Goal: Transaction & Acquisition: Download file/media

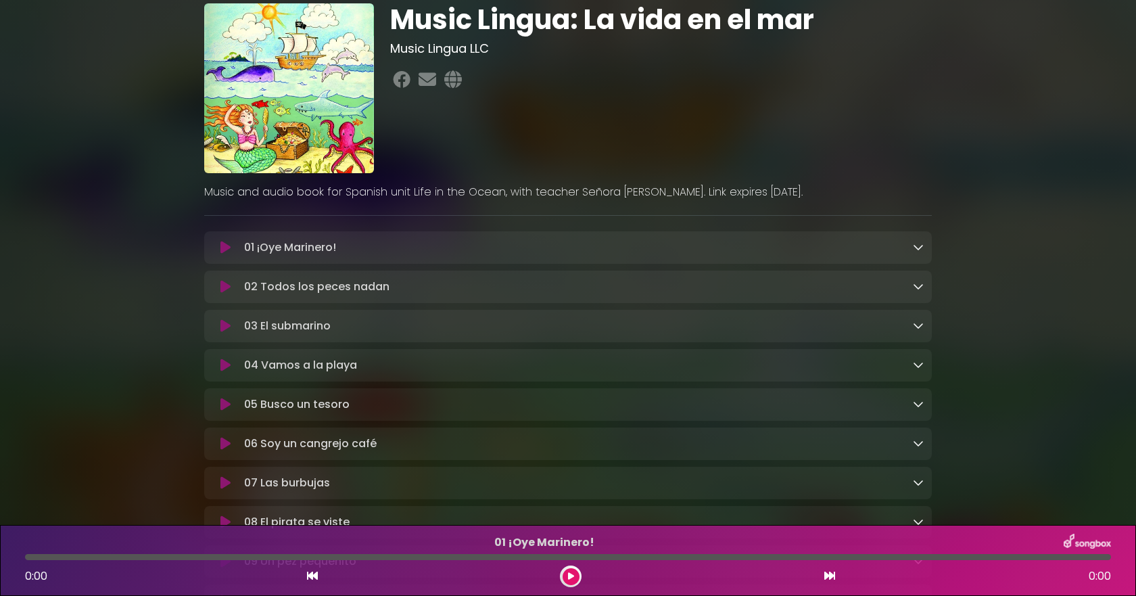
scroll to position [68, 0]
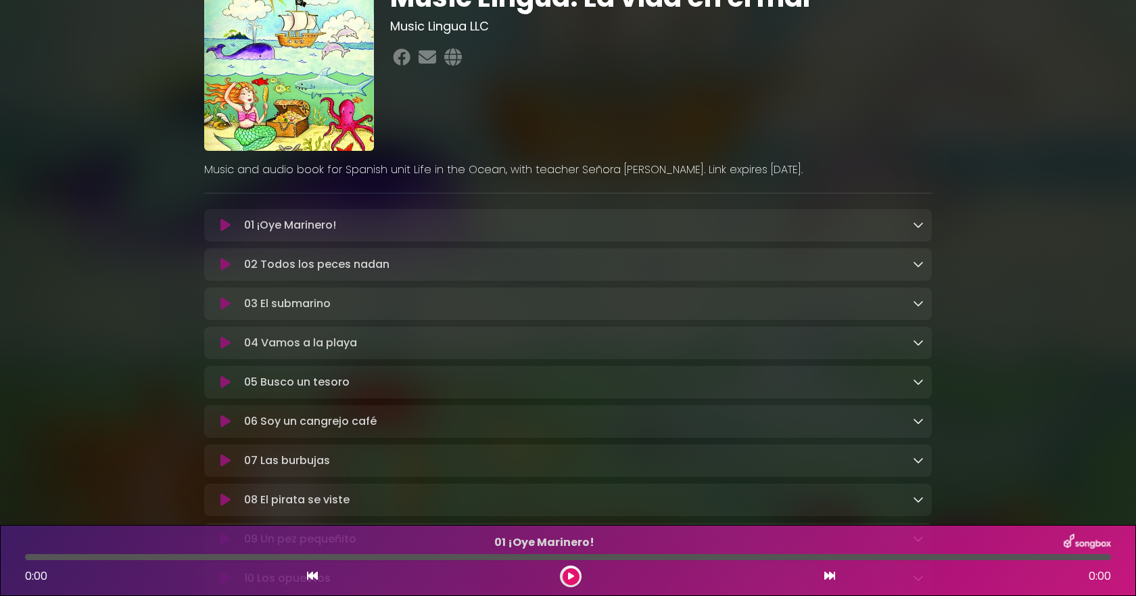
click at [922, 231] on link at bounding box center [918, 225] width 11 height 16
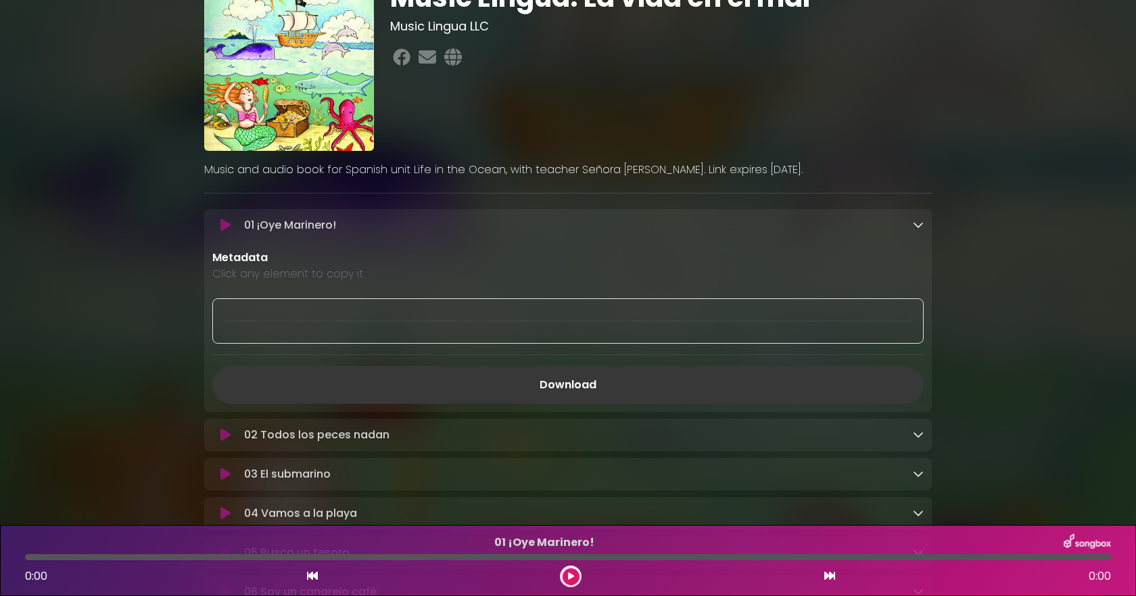
click at [581, 394] on link "Download" at bounding box center [568, 385] width 712 height 38
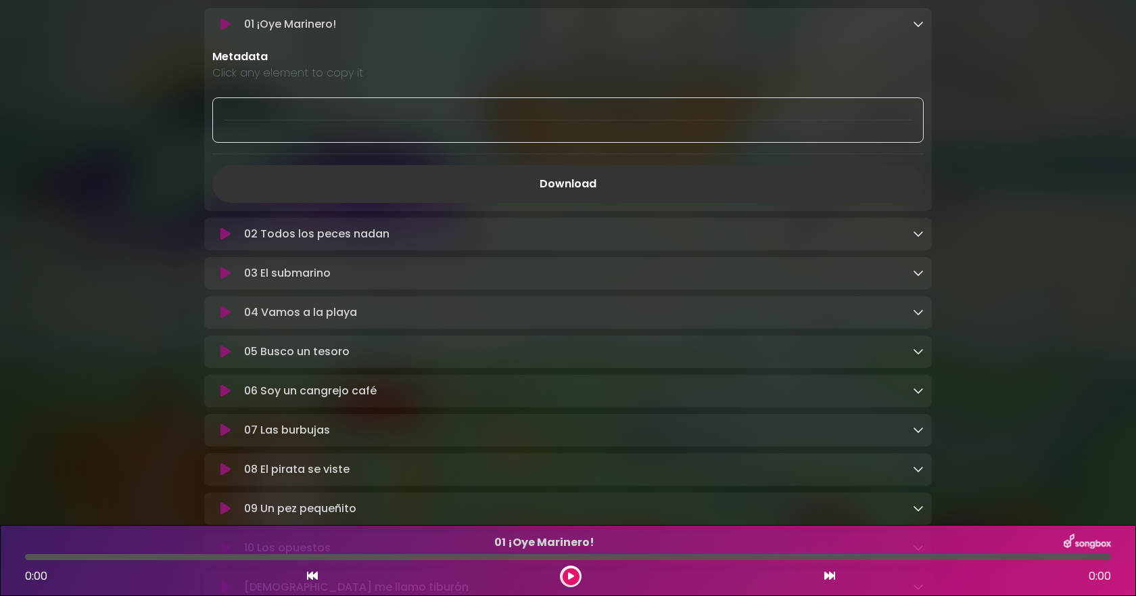
scroll to position [271, 0]
click at [923, 231] on icon at bounding box center [918, 231] width 11 height 11
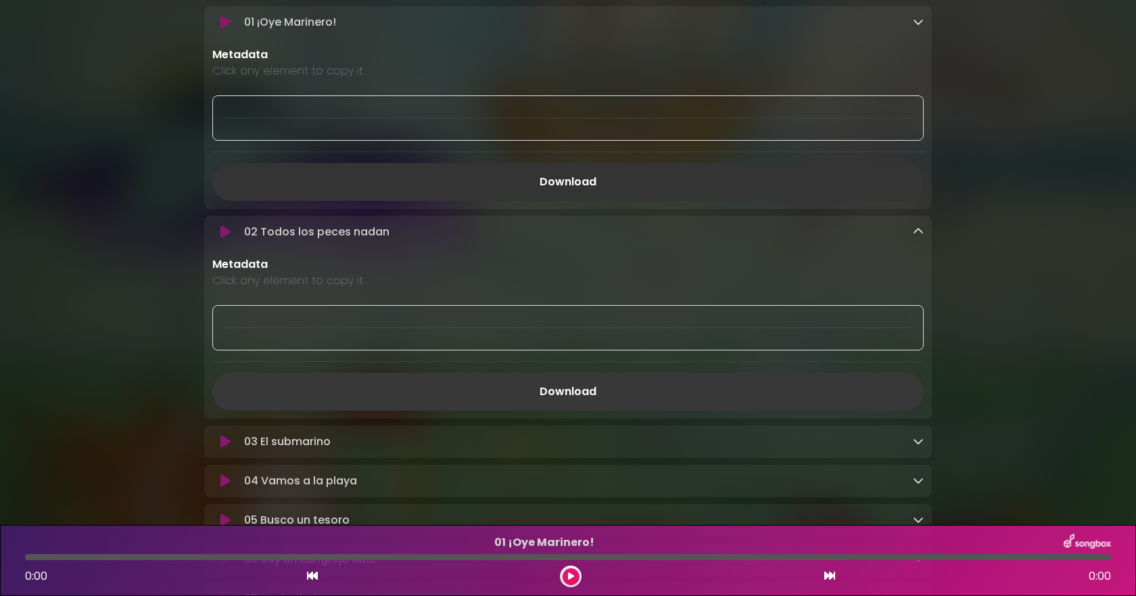
click at [562, 388] on link "Download" at bounding box center [568, 392] width 712 height 38
click at [918, 446] on icon at bounding box center [918, 441] width 11 height 11
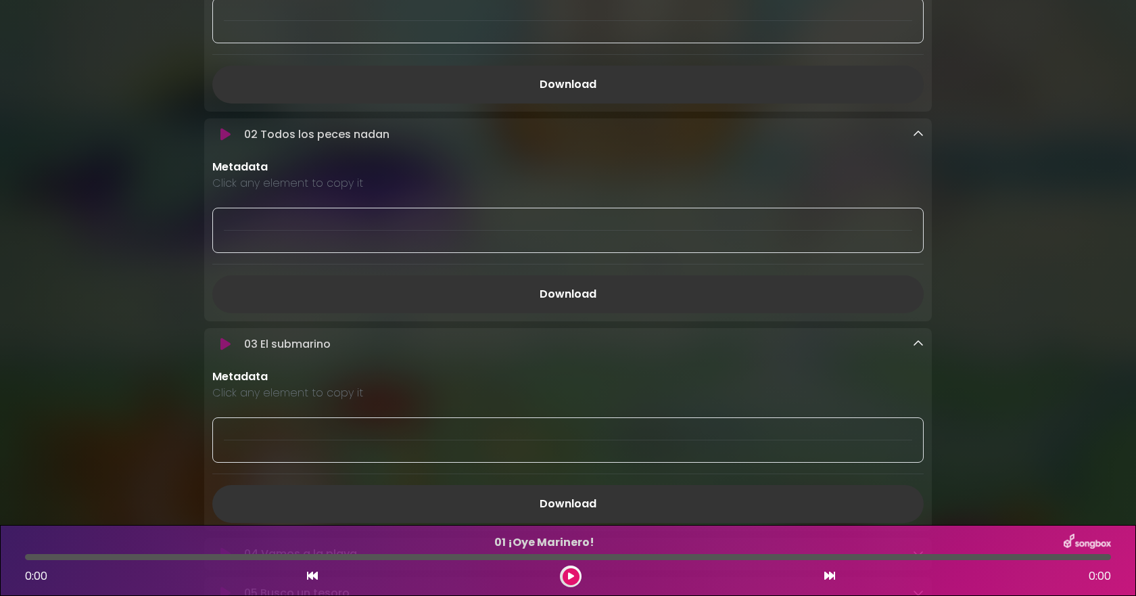
scroll to position [609, 0]
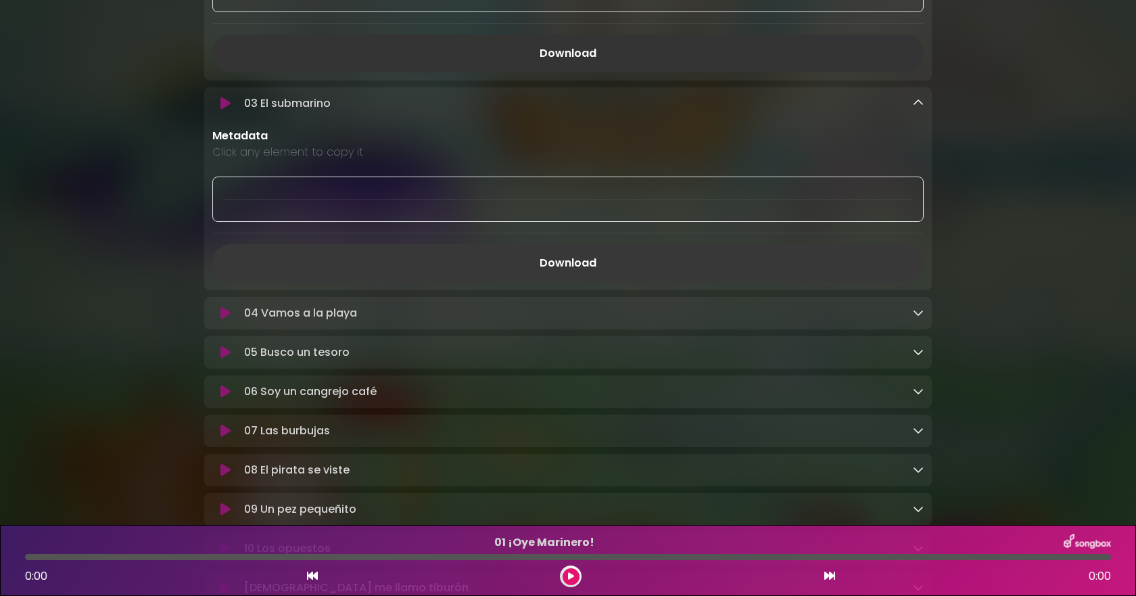
click at [641, 269] on link "Download" at bounding box center [568, 263] width 712 height 38
click at [905, 320] on p "04 Vamos a la playa Loading Track..." at bounding box center [578, 313] width 669 height 16
click at [914, 318] on icon at bounding box center [918, 312] width 11 height 11
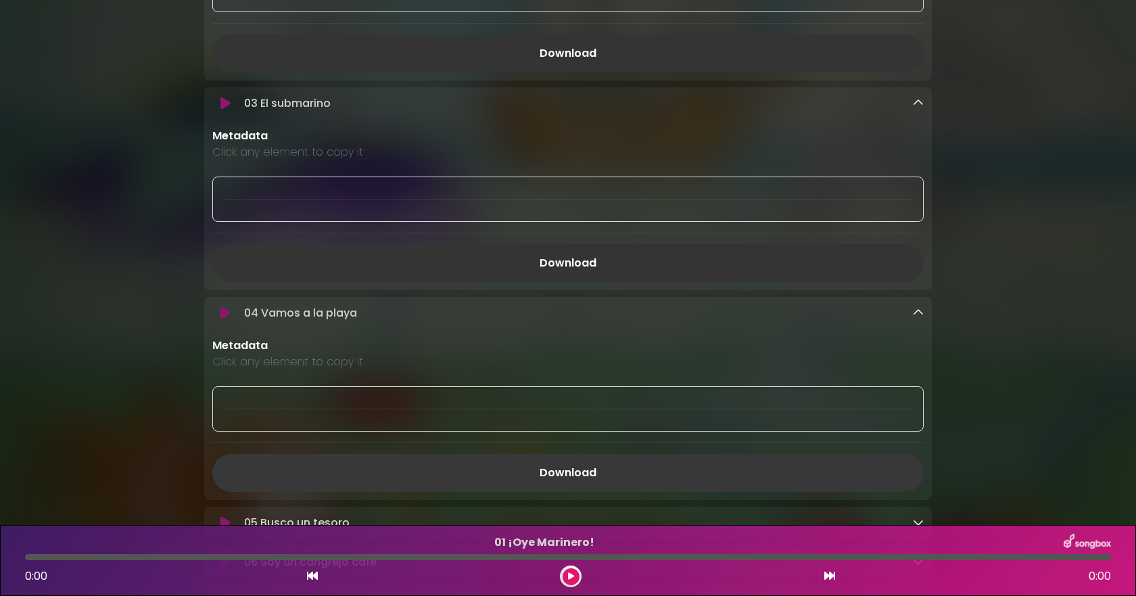
click at [526, 487] on link "Download" at bounding box center [568, 473] width 712 height 38
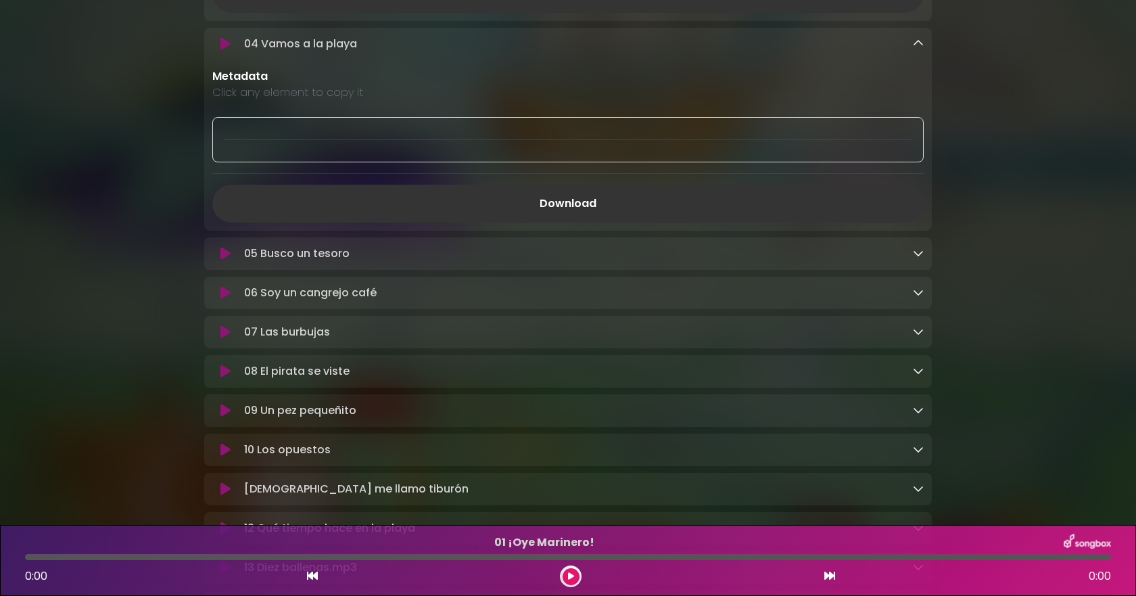
scroll to position [879, 0]
click at [916, 257] on icon at bounding box center [918, 251] width 11 height 11
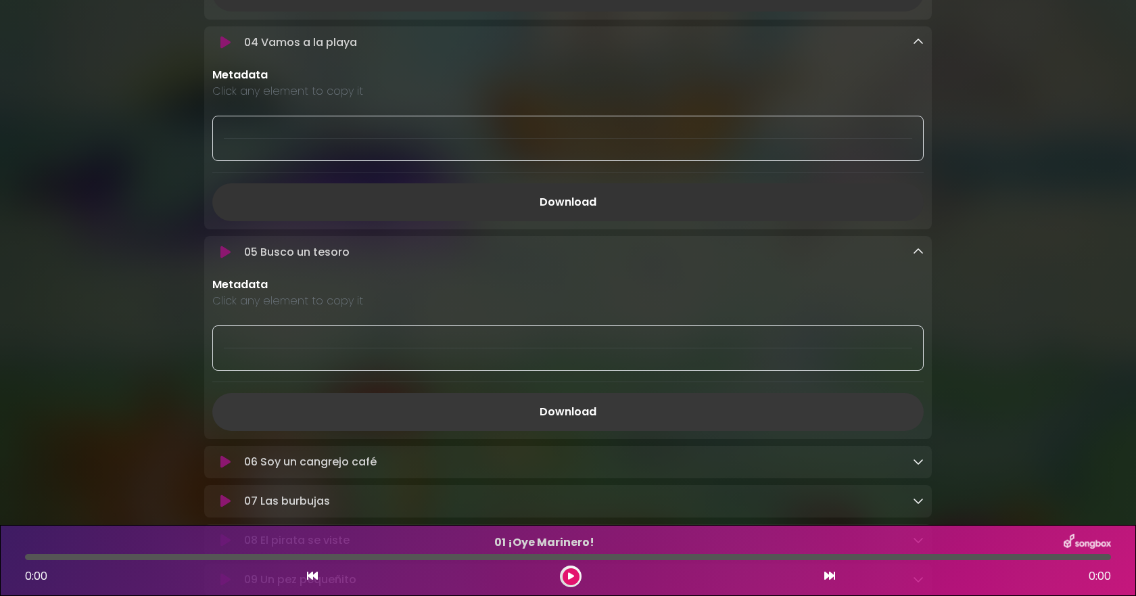
click at [639, 411] on link "Download" at bounding box center [568, 412] width 712 height 38
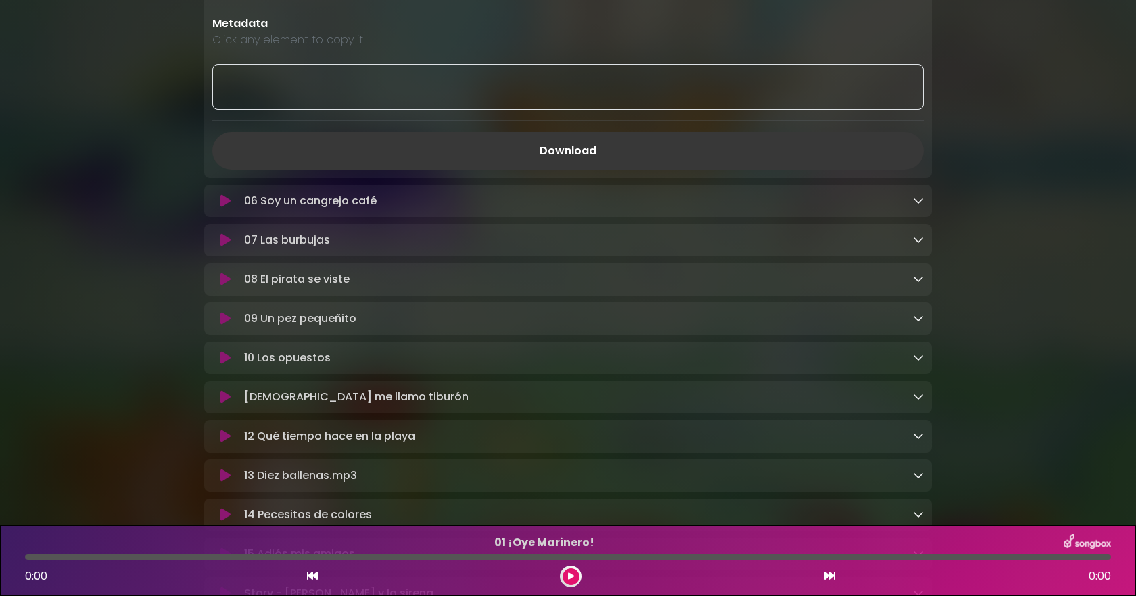
scroll to position [1217, 0]
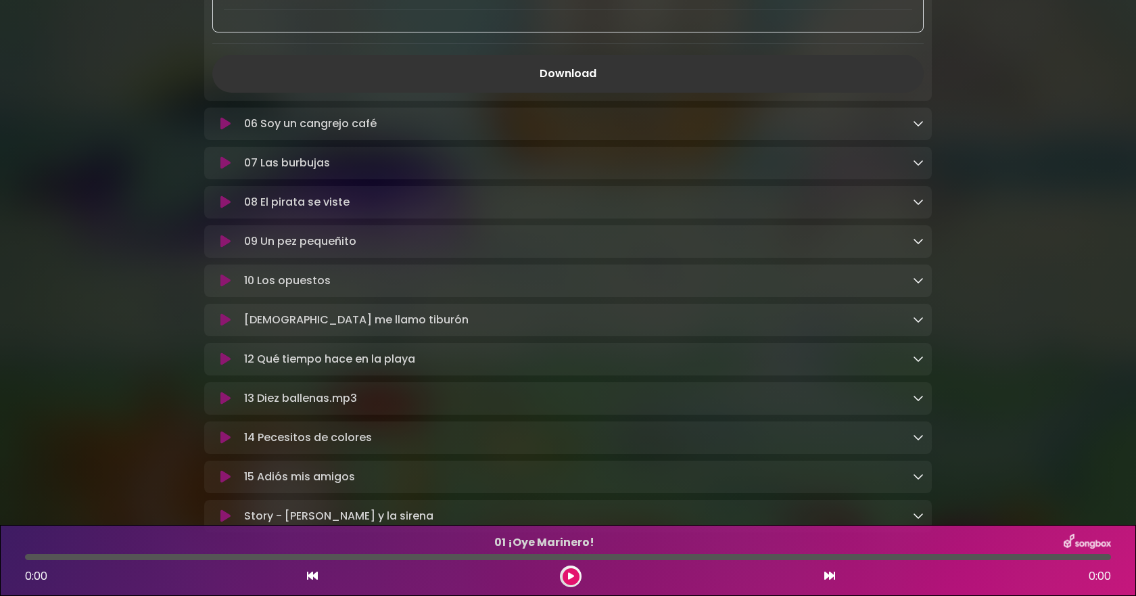
click at [920, 124] on icon at bounding box center [918, 123] width 11 height 11
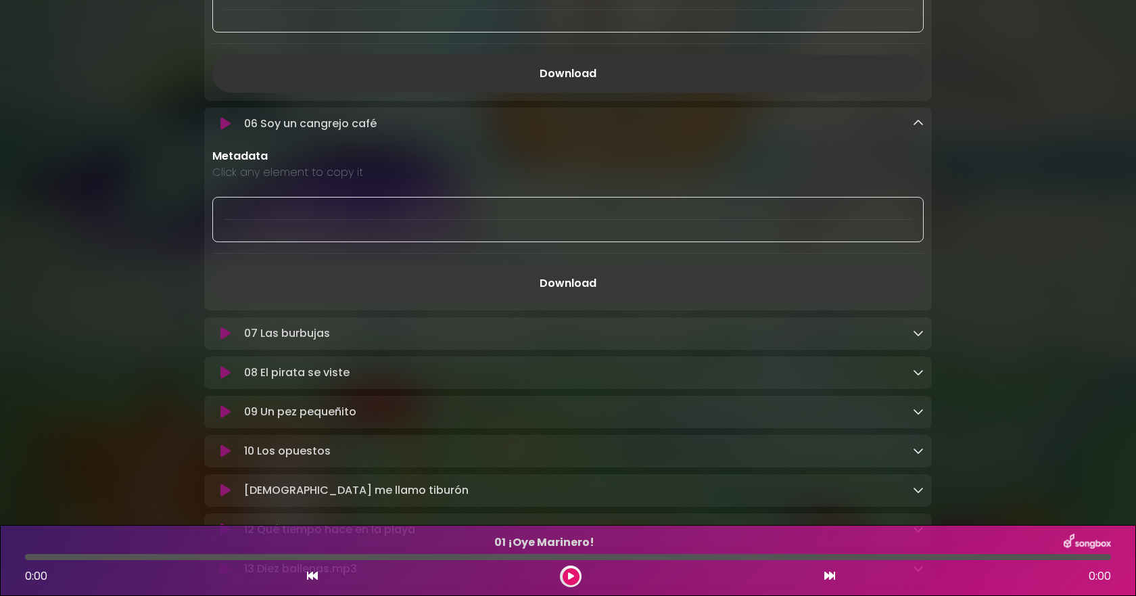
click at [601, 289] on link "Download" at bounding box center [568, 283] width 712 height 38
click at [915, 338] on icon at bounding box center [918, 332] width 11 height 11
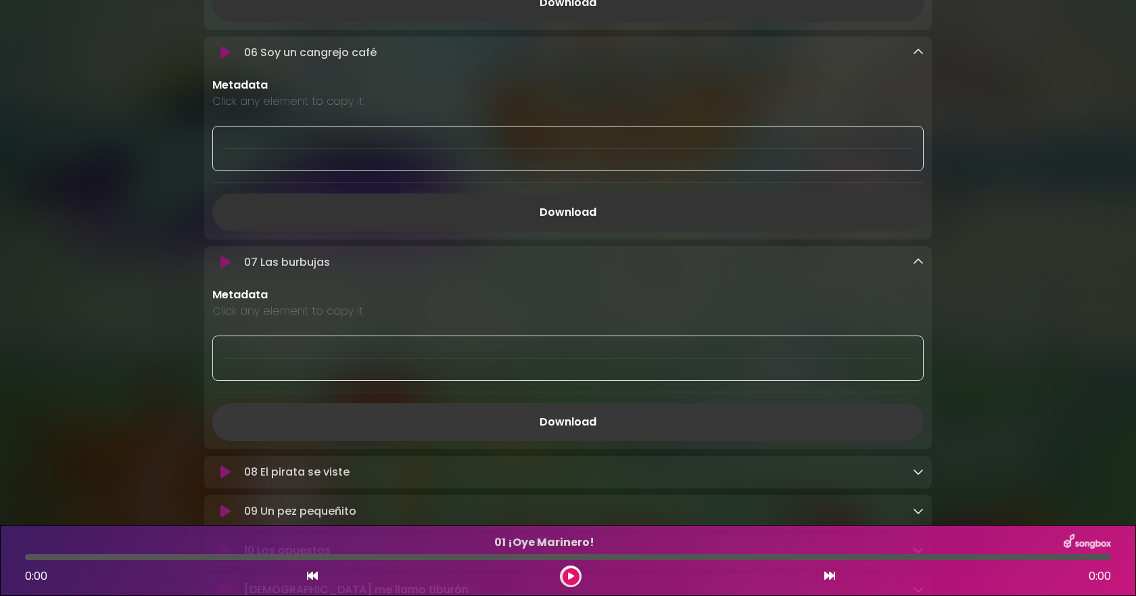
scroll to position [1353, 0]
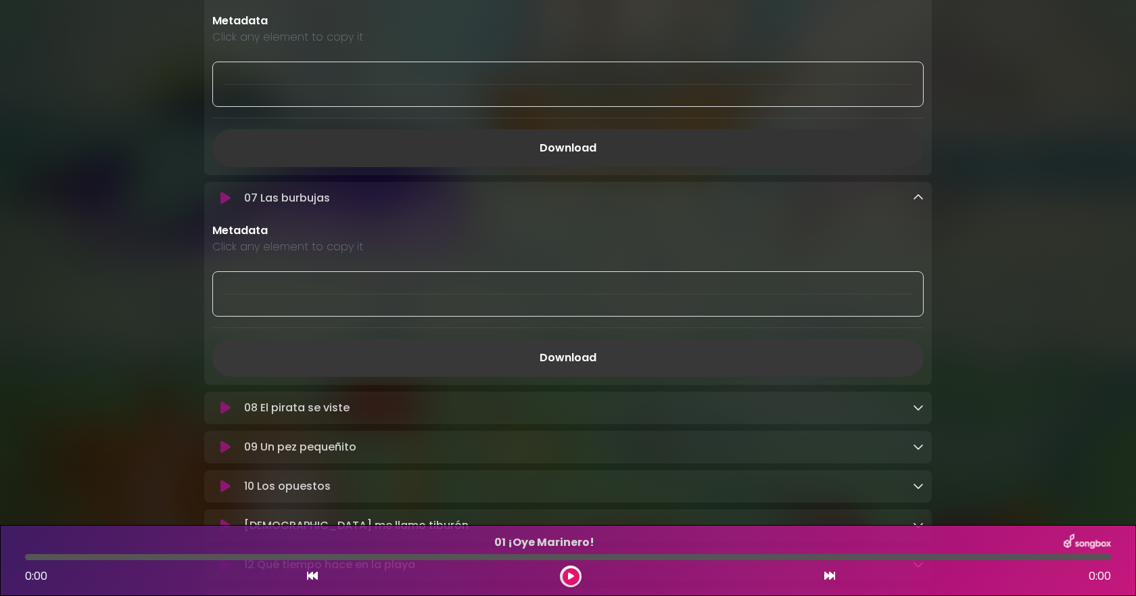
click at [619, 374] on link "Download" at bounding box center [568, 358] width 712 height 38
click at [916, 413] on icon at bounding box center [918, 407] width 11 height 11
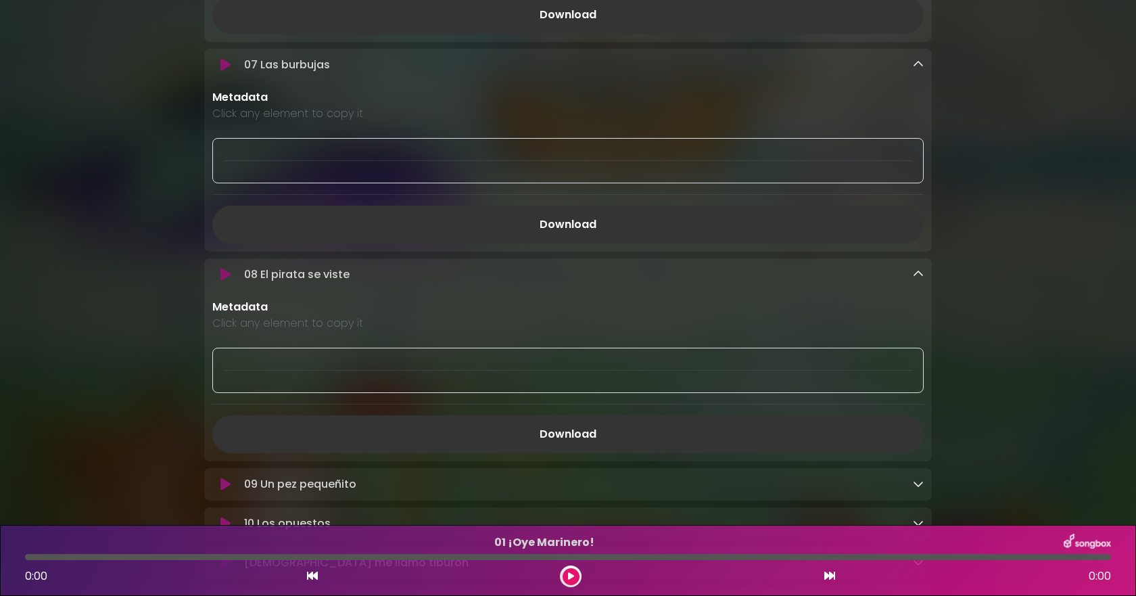
scroll to position [1691, 0]
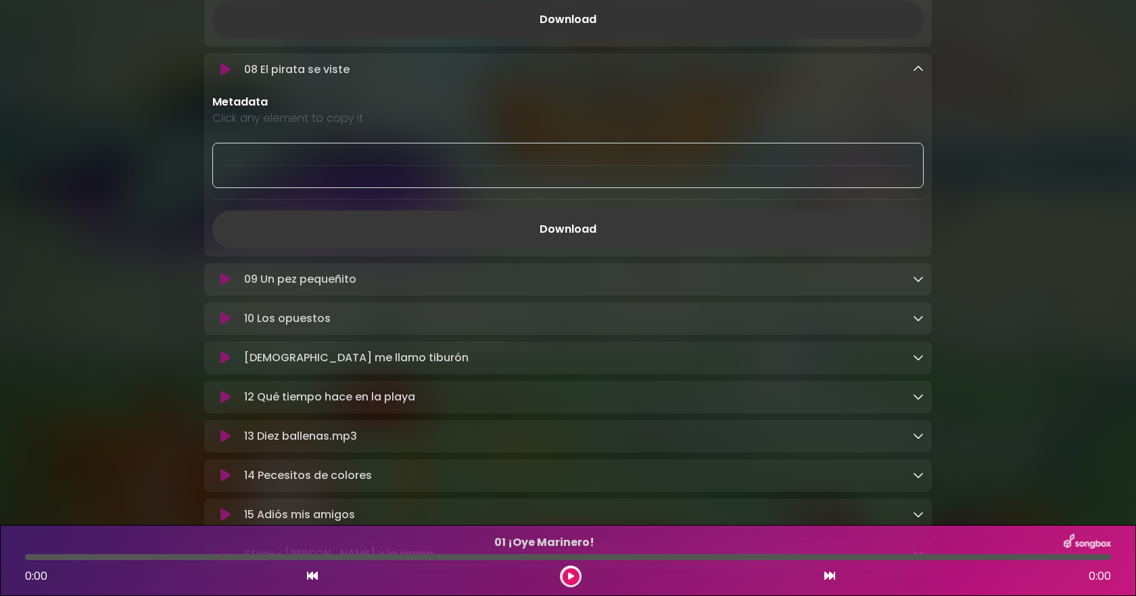
click at [631, 236] on link "Download" at bounding box center [568, 229] width 712 height 38
click at [917, 284] on icon at bounding box center [918, 278] width 11 height 11
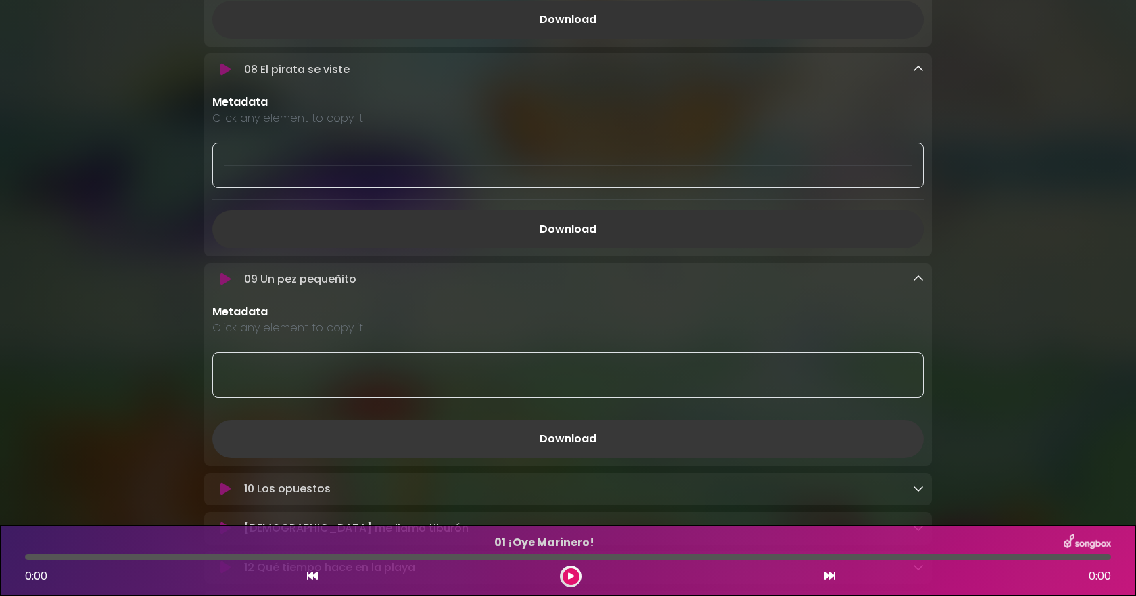
click at [458, 440] on link "Download" at bounding box center [568, 439] width 712 height 38
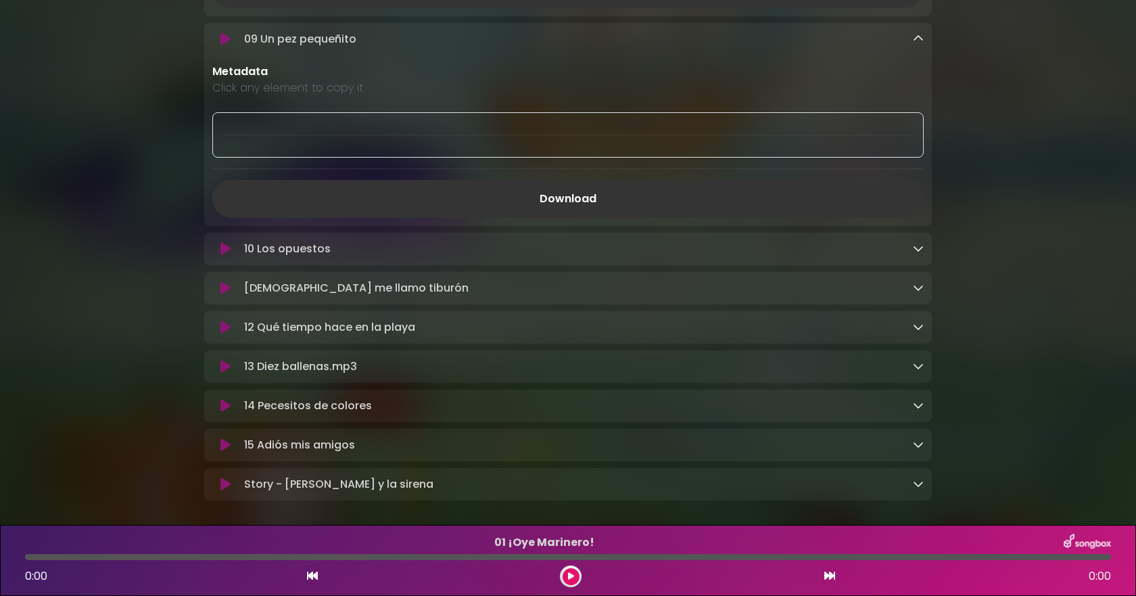
scroll to position [1961, 0]
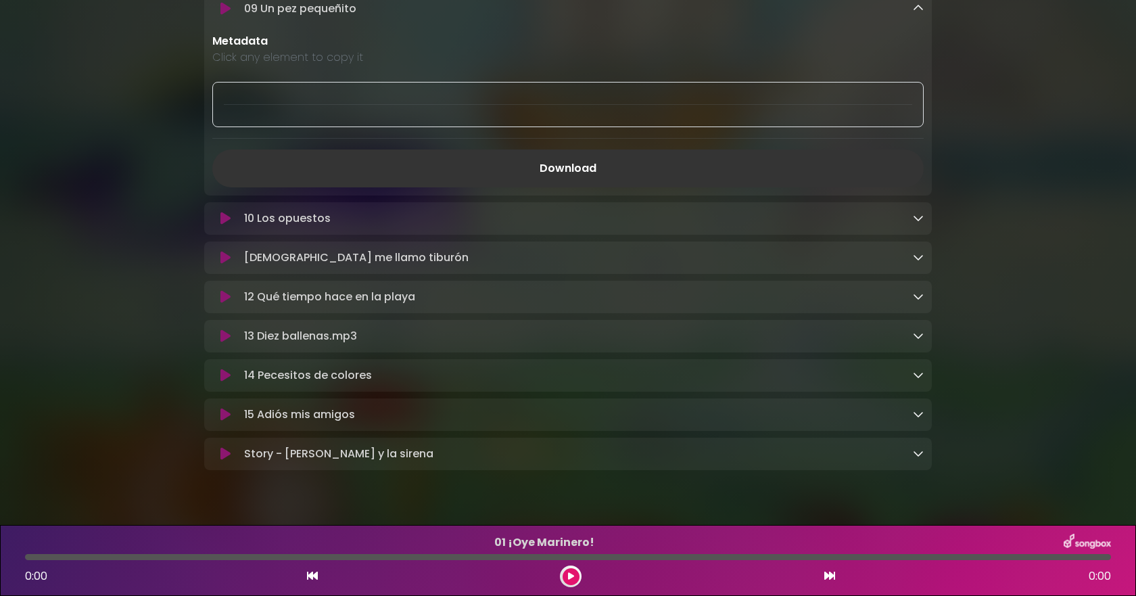
click at [922, 223] on icon at bounding box center [918, 217] width 11 height 11
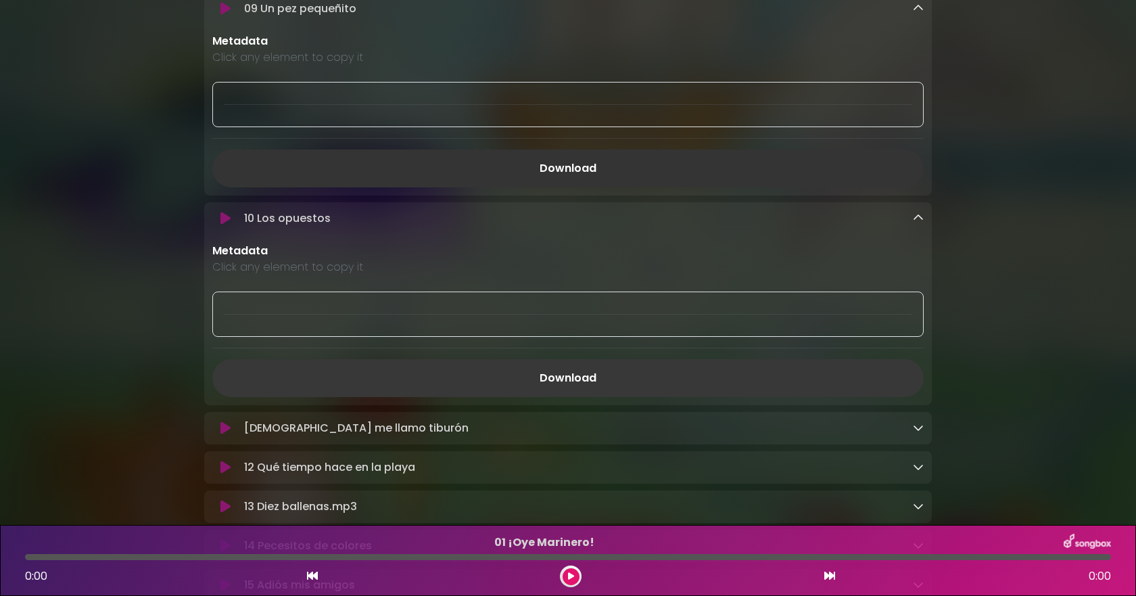
click at [514, 386] on link "Download" at bounding box center [568, 378] width 712 height 38
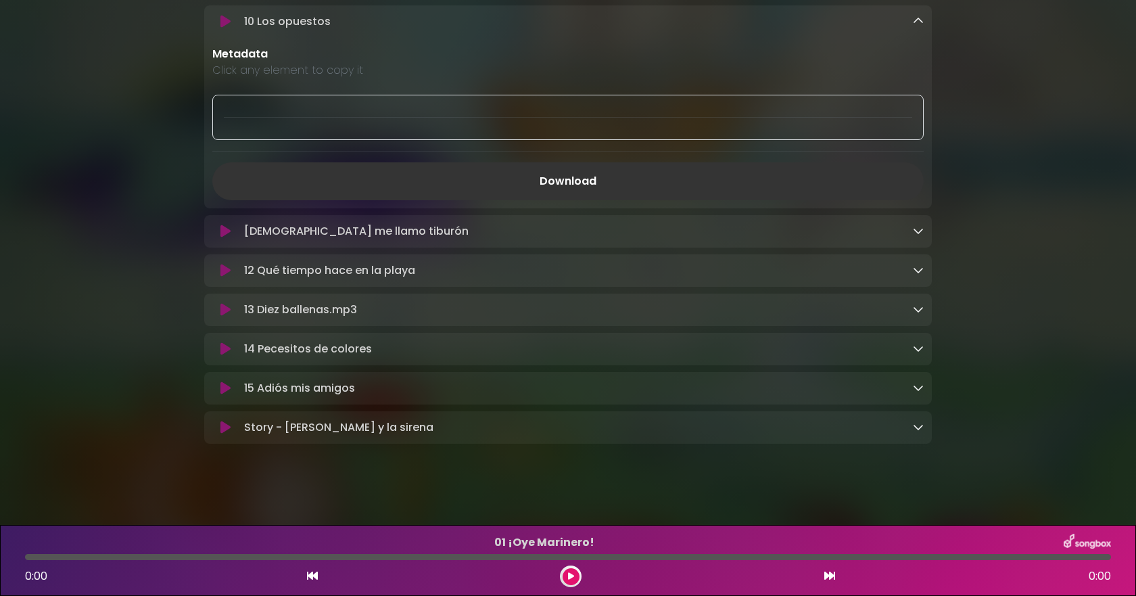
scroll to position [2164, 0]
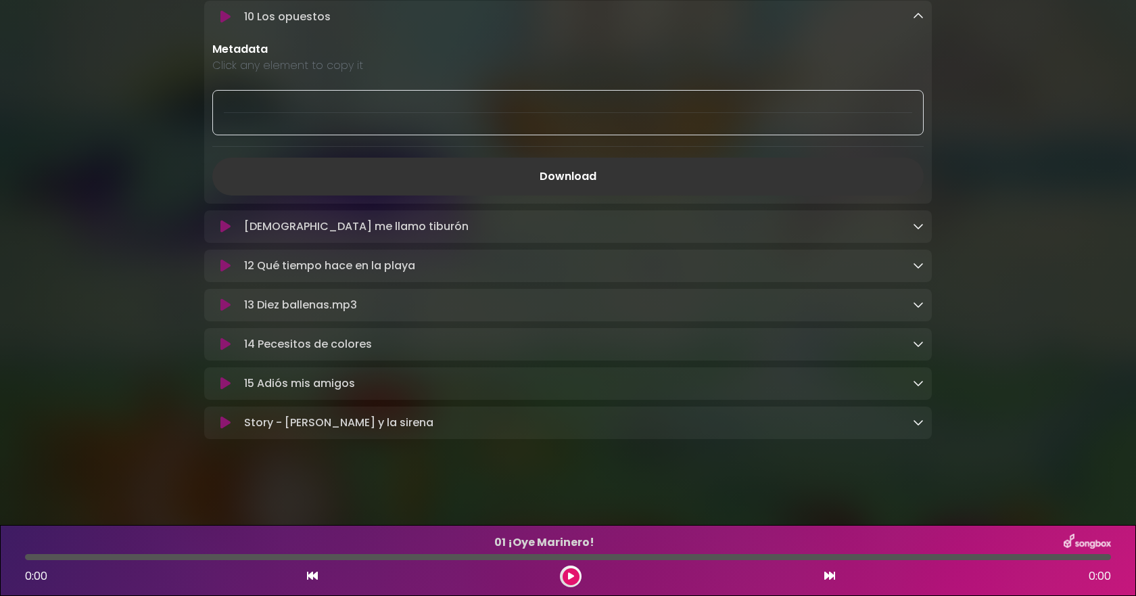
click at [916, 228] on icon at bounding box center [918, 225] width 11 height 11
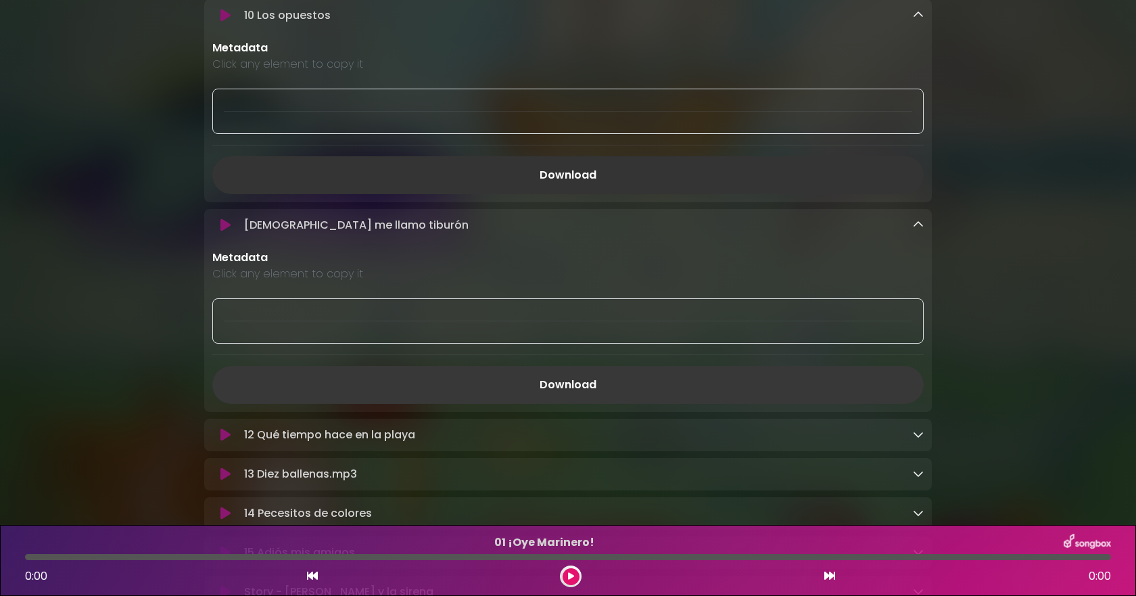
click at [553, 391] on link "Download" at bounding box center [568, 385] width 712 height 38
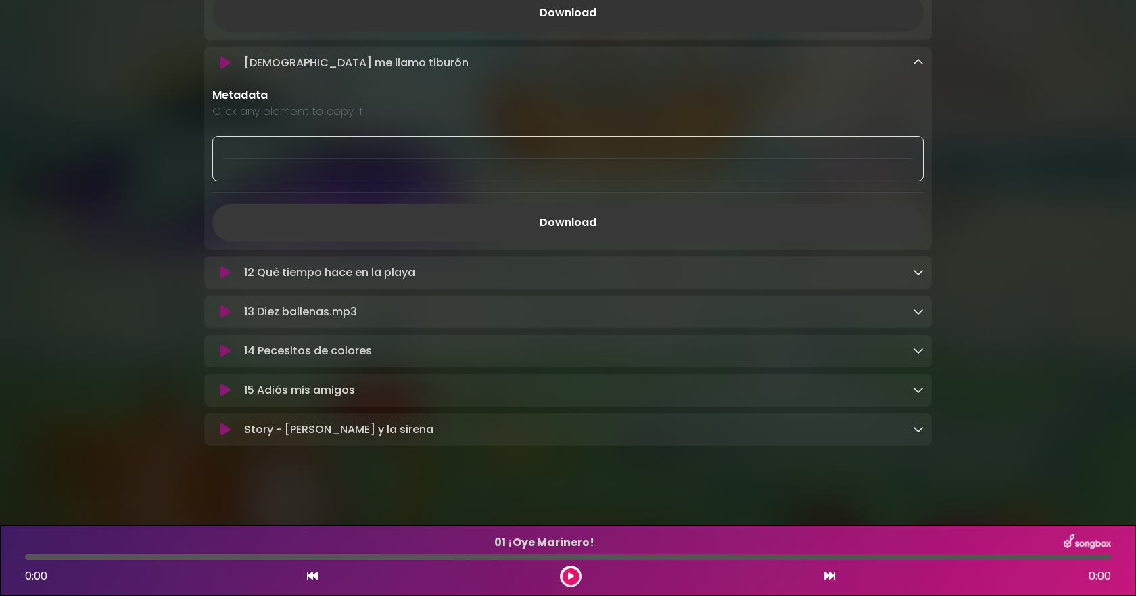
scroll to position [2344, 0]
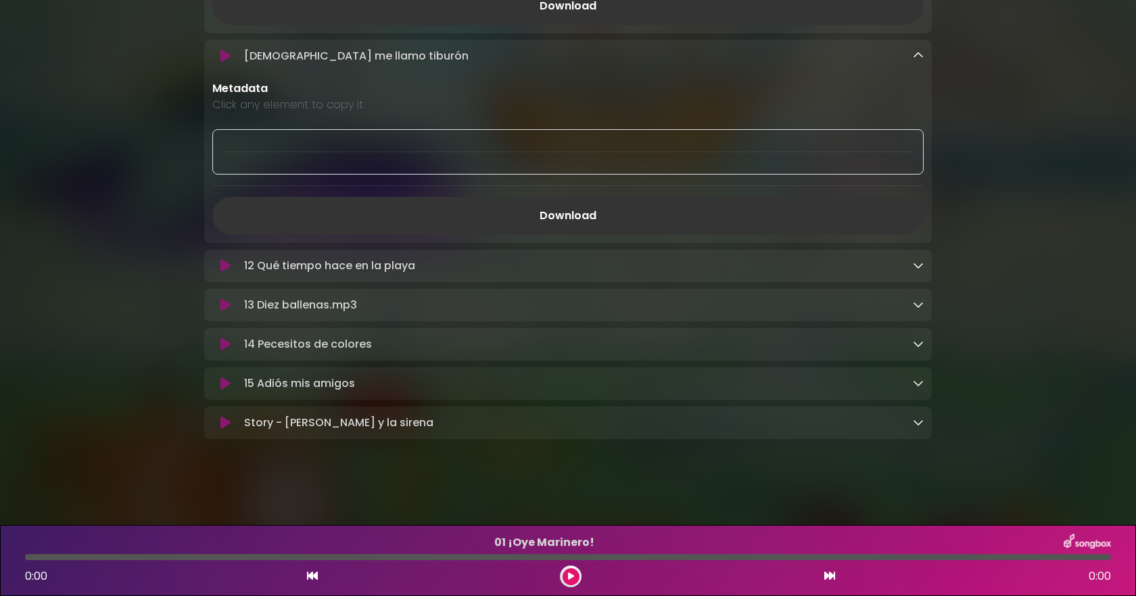
click at [916, 269] on link at bounding box center [918, 266] width 11 height 16
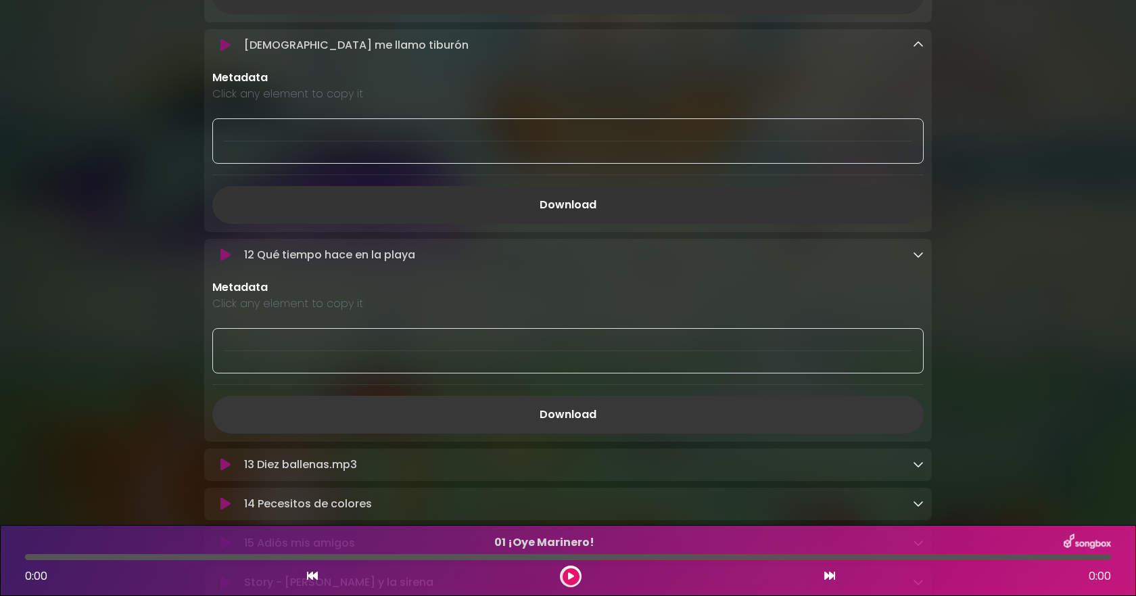
click at [473, 432] on link "Download" at bounding box center [568, 415] width 712 height 38
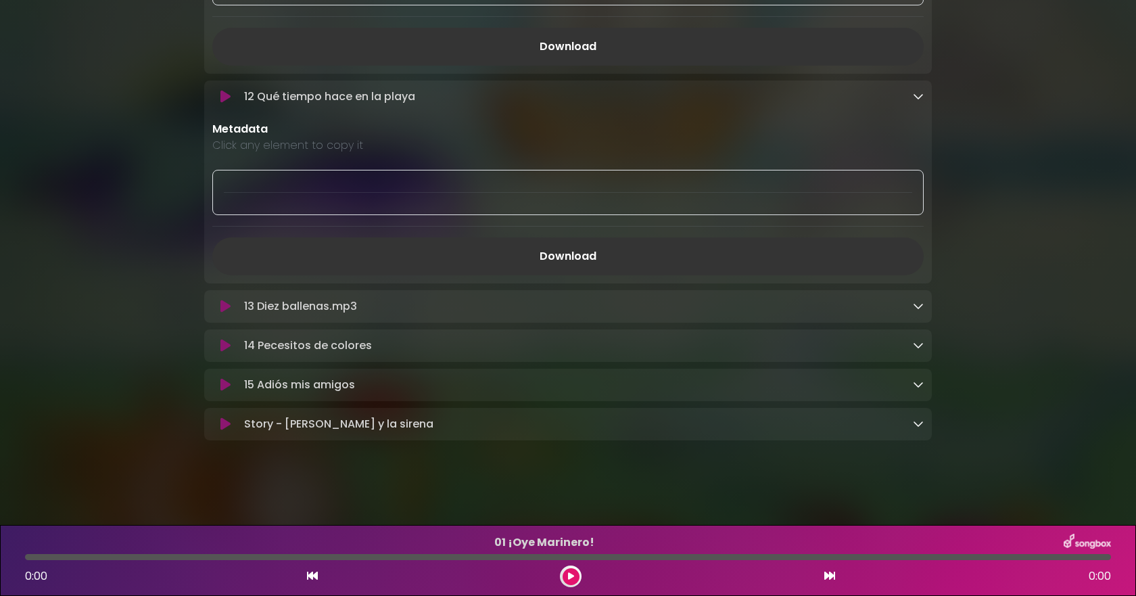
scroll to position [2515, 0]
click at [912, 308] on p "13 Diez ballenas.mp3 Loading Track..." at bounding box center [578, 305] width 669 height 16
click at [918, 303] on icon at bounding box center [918, 304] width 11 height 11
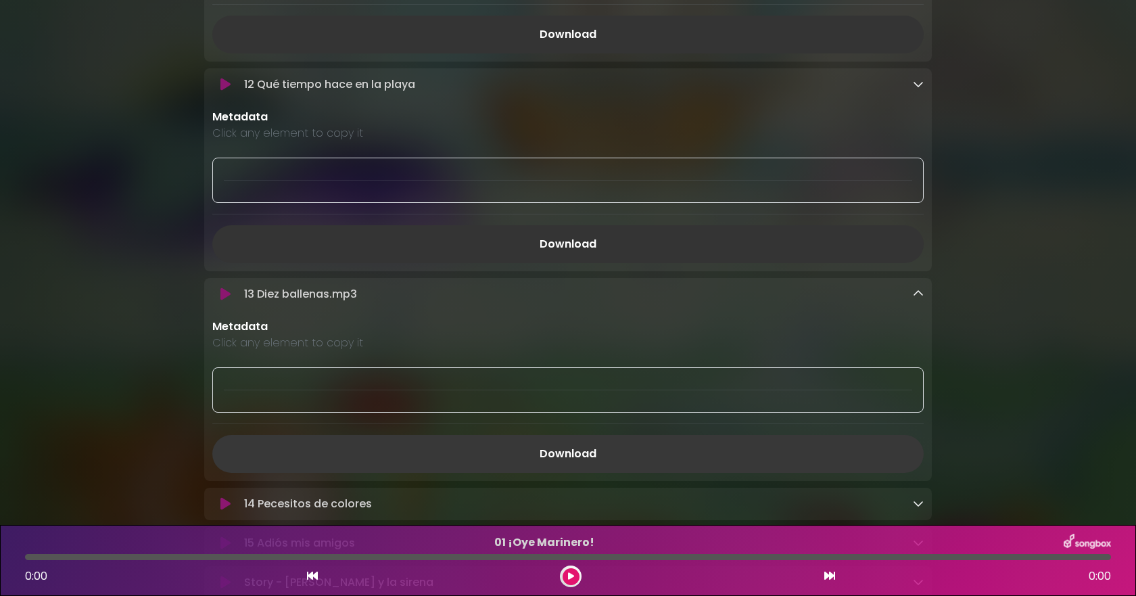
click at [585, 473] on link "Download" at bounding box center [568, 454] width 712 height 38
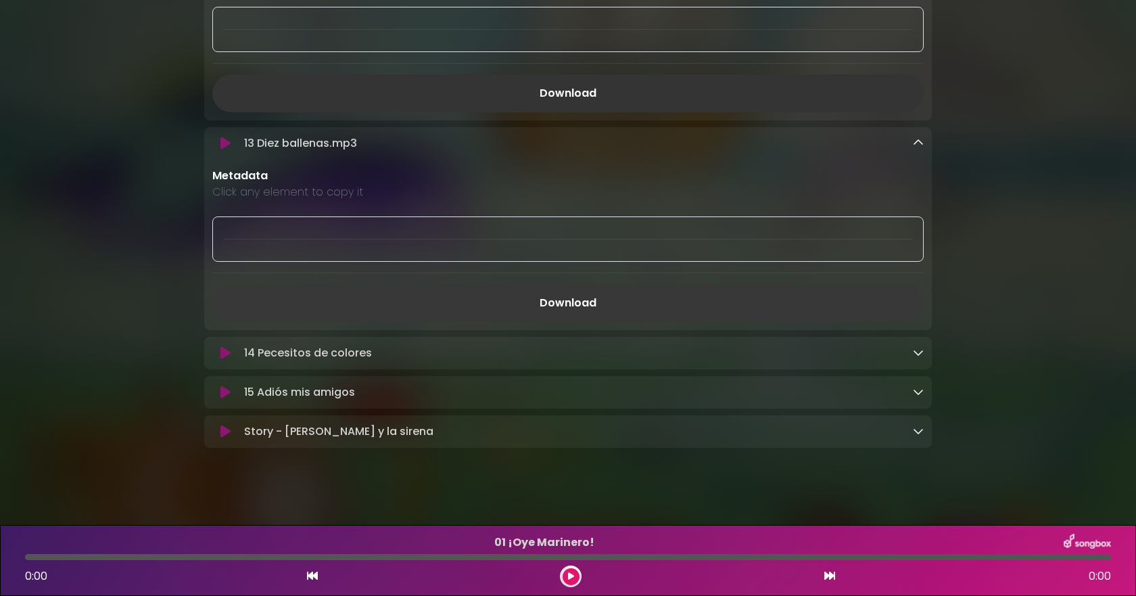
scroll to position [2685, 0]
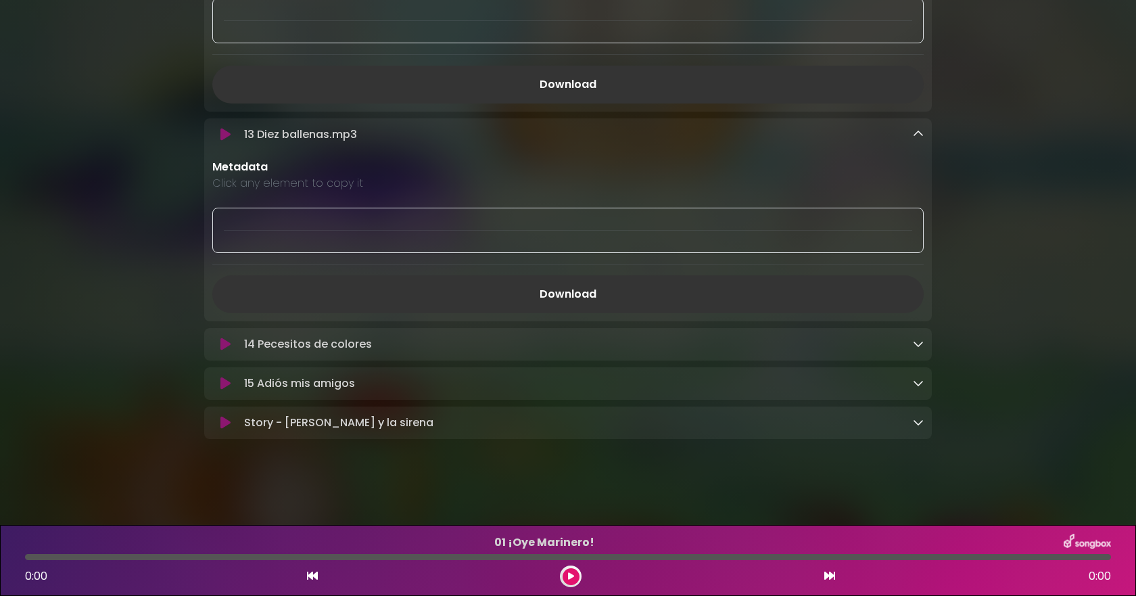
click at [916, 338] on icon at bounding box center [918, 343] width 11 height 11
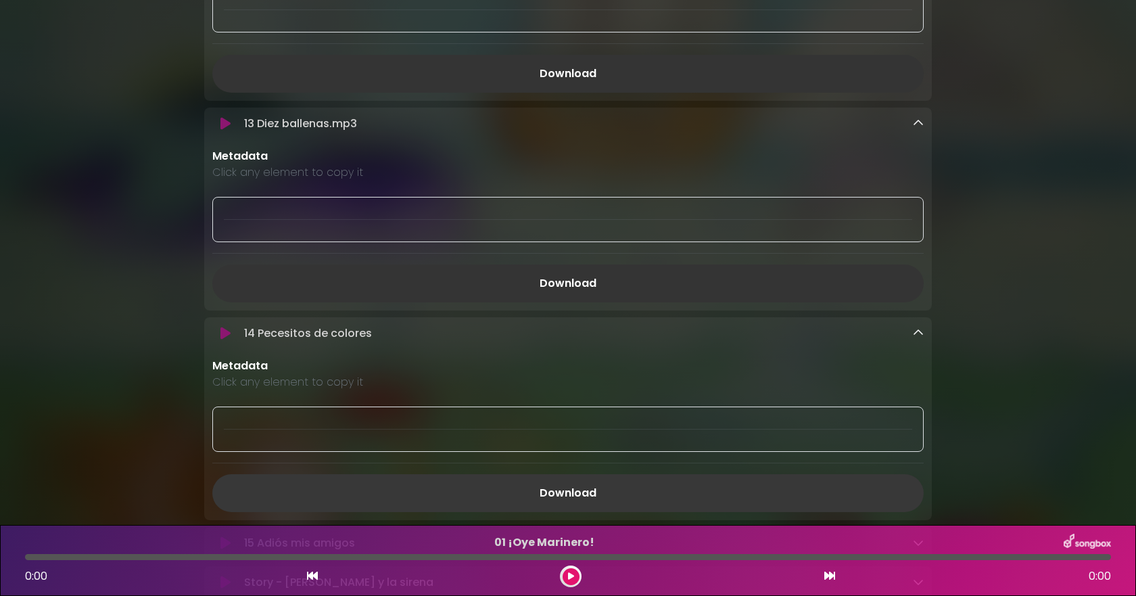
click at [467, 490] on link "Download" at bounding box center [568, 493] width 712 height 38
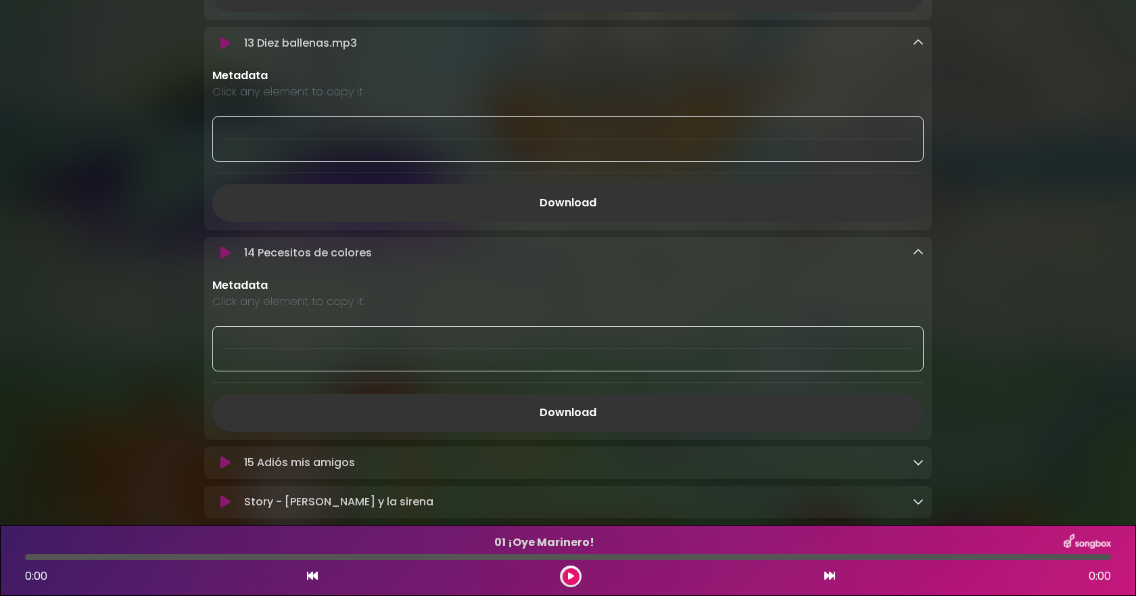
scroll to position [2856, 0]
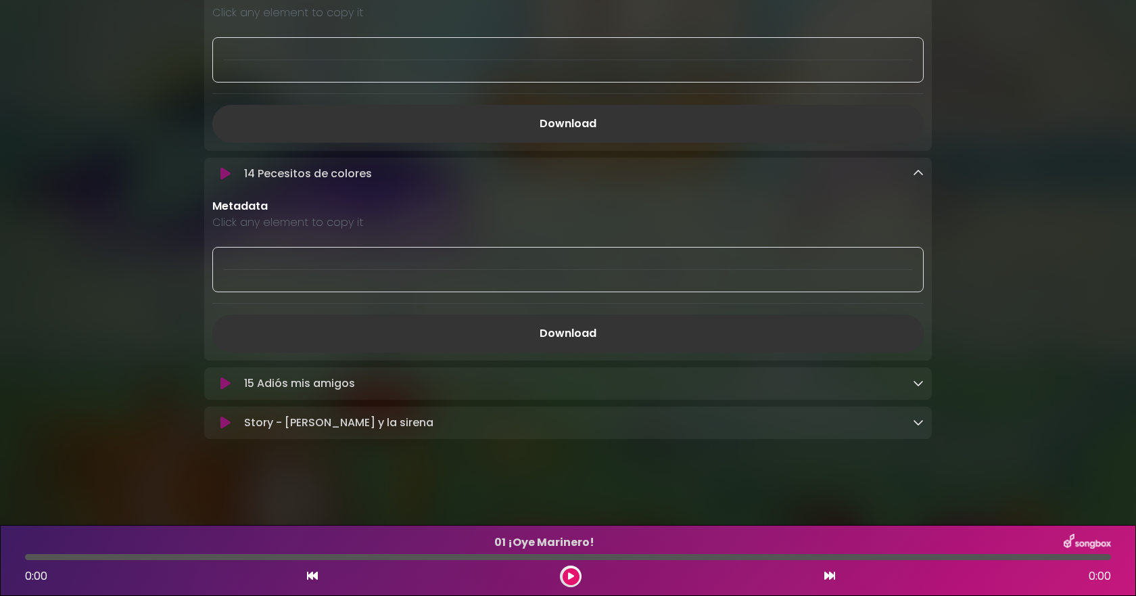
click at [918, 386] on icon at bounding box center [918, 382] width 11 height 11
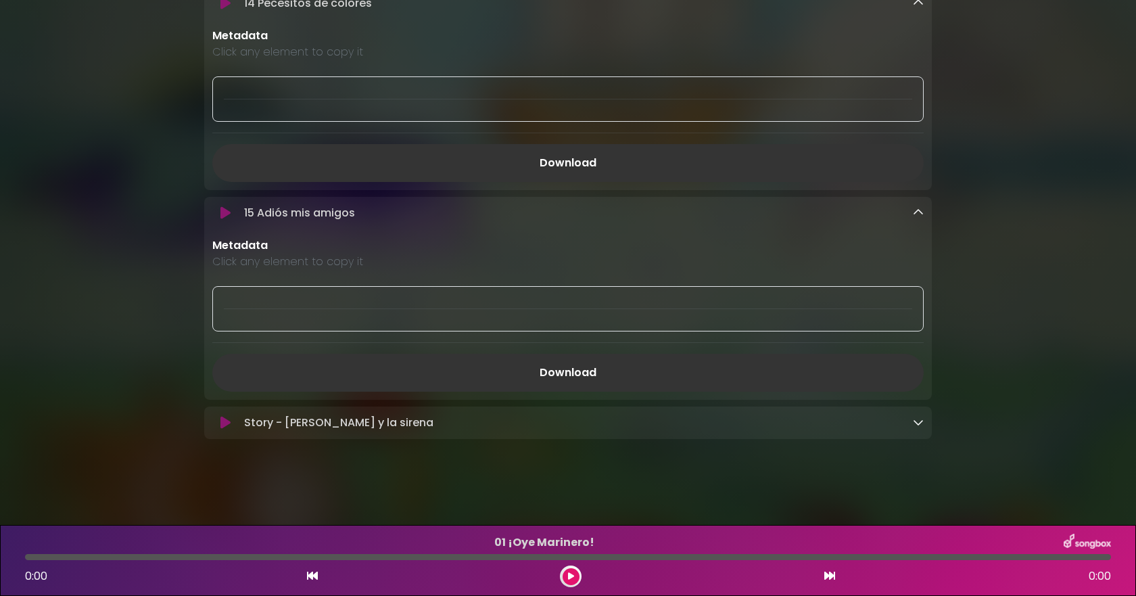
scroll to position [3026, 0]
click at [670, 372] on link "Download" at bounding box center [568, 373] width 712 height 38
click at [916, 419] on icon at bounding box center [918, 422] width 11 height 11
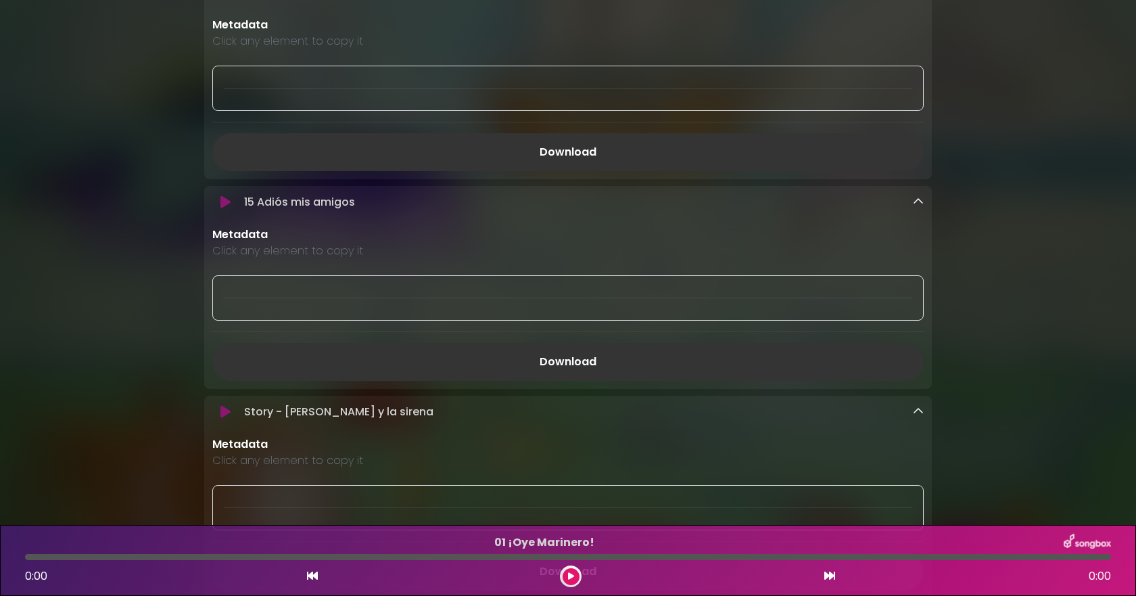
scroll to position [3196, 0]
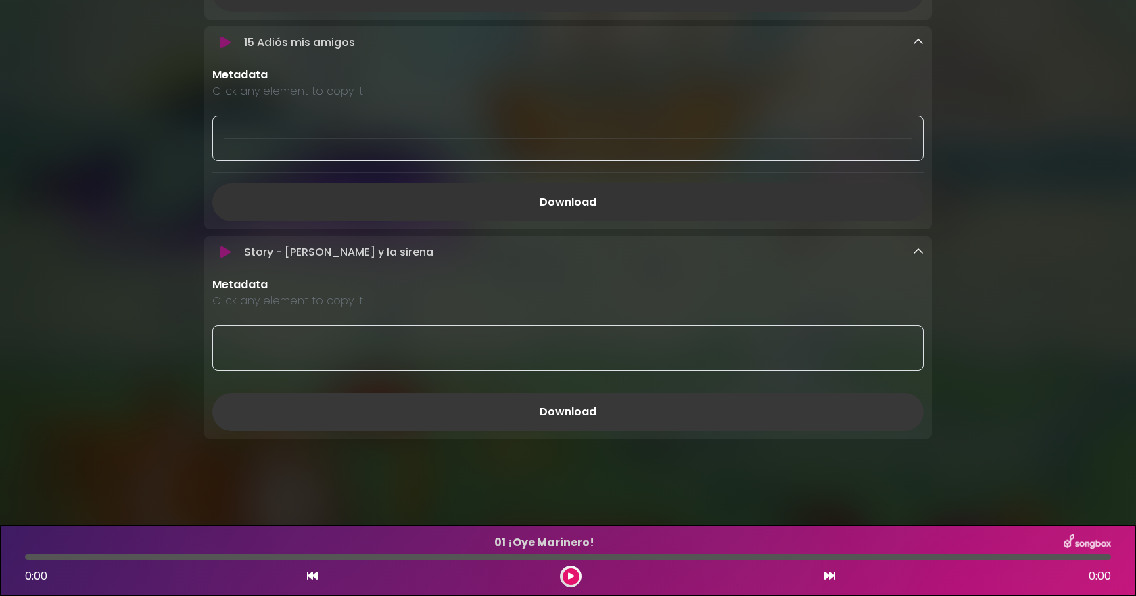
click at [584, 400] on link "Download" at bounding box center [568, 412] width 712 height 38
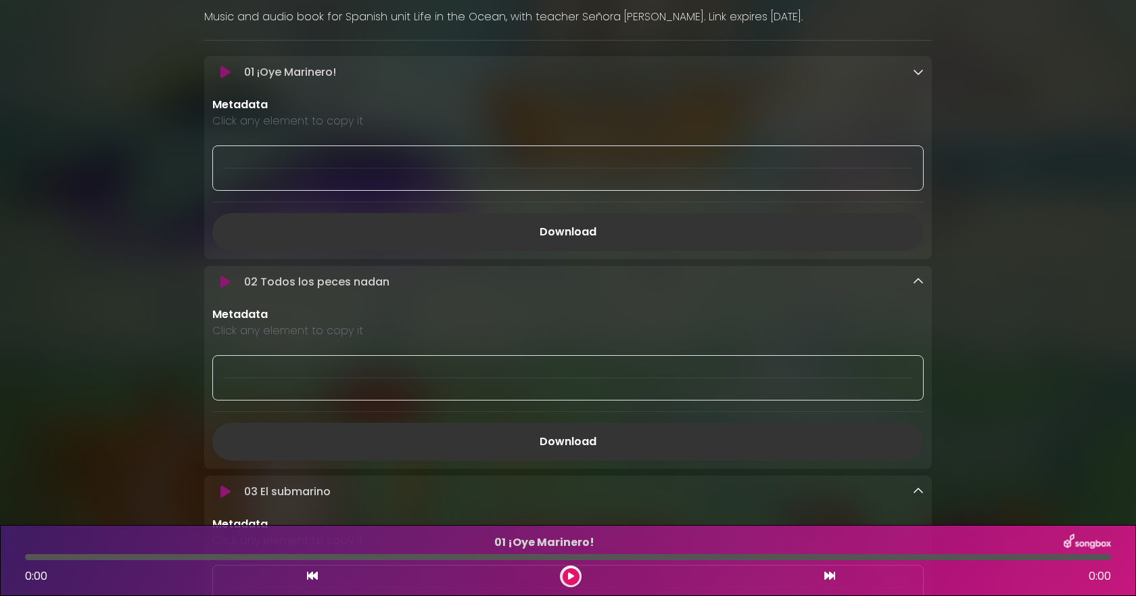
scroll to position [0, 0]
